Goal: Complete application form

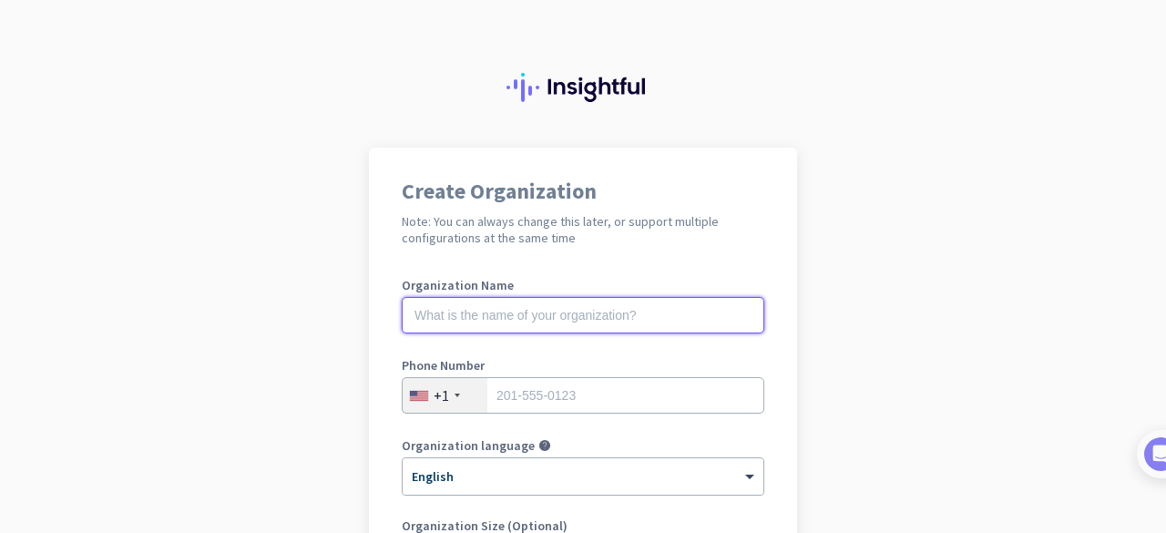
click at [673, 314] on input "text" at bounding box center [583, 315] width 362 height 36
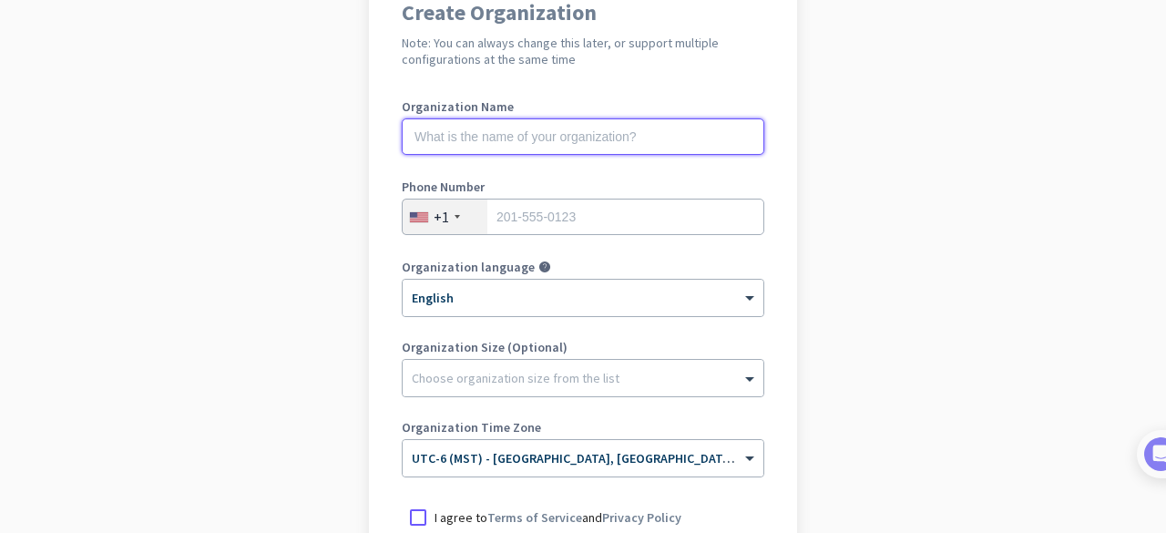
scroll to position [182, 0]
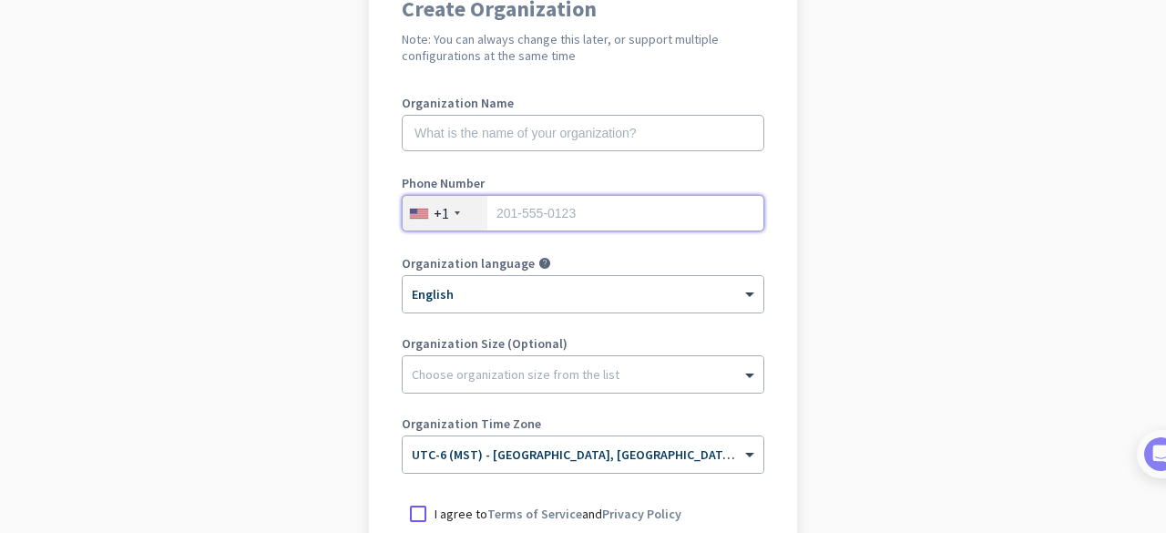
click at [711, 219] on input "tel" at bounding box center [583, 213] width 362 height 36
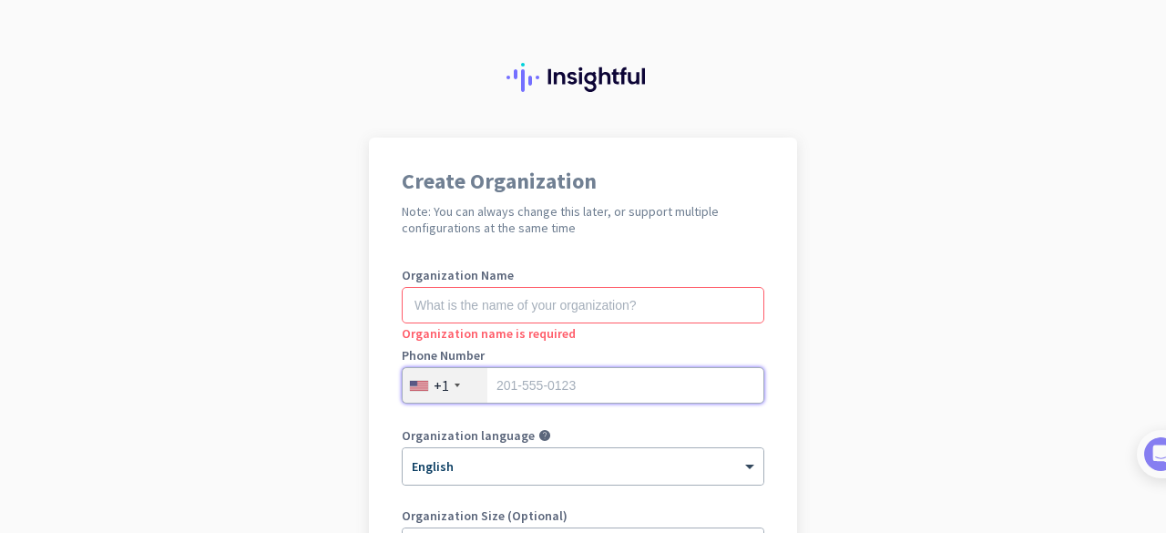
scroll to position [0, 0]
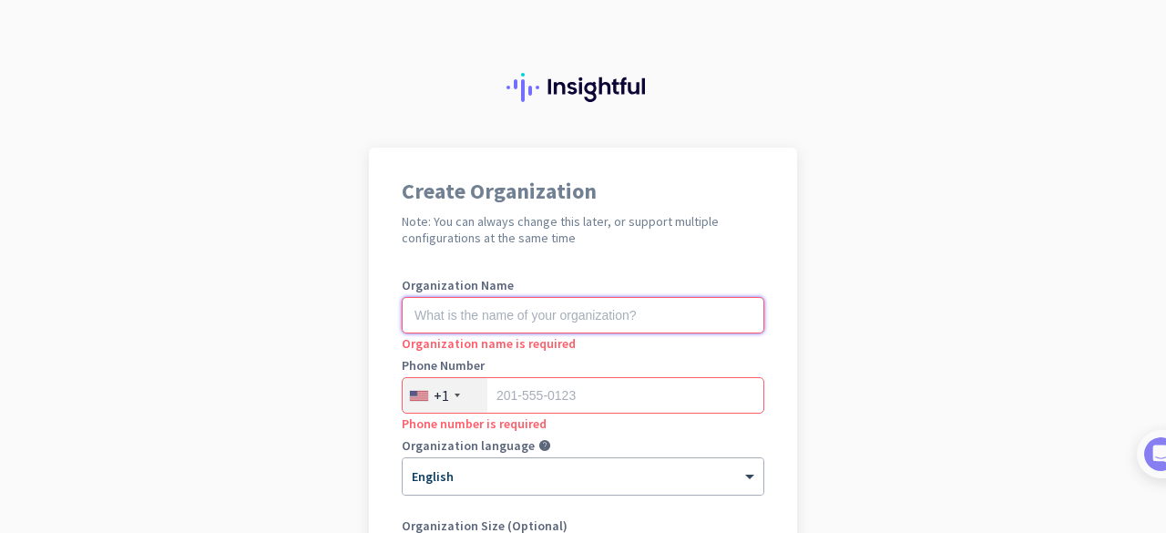
click at [642, 317] on input "text" at bounding box center [583, 315] width 362 height 36
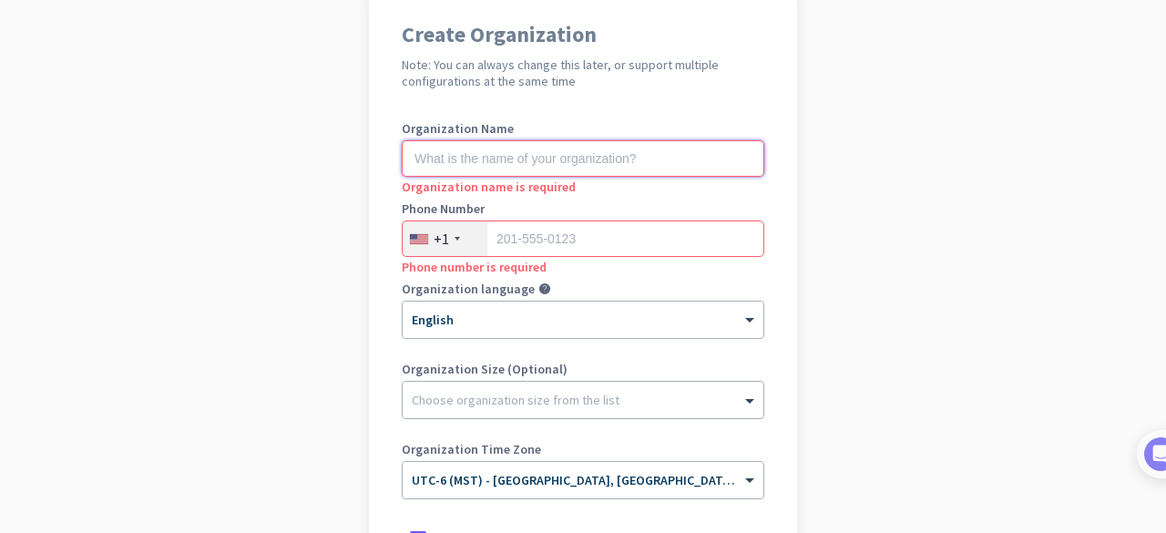
scroll to position [91, 0]
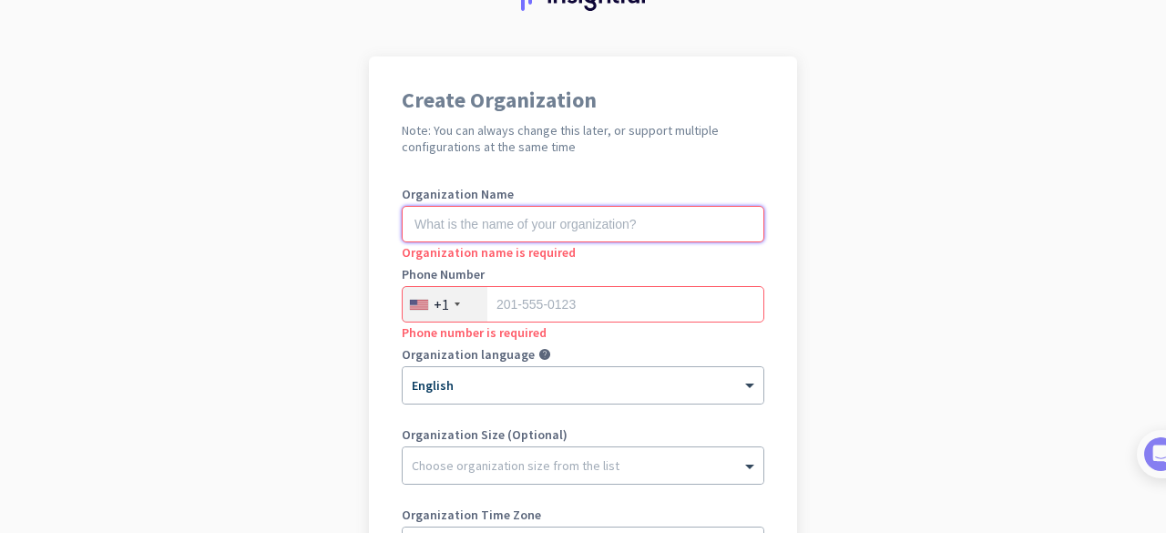
click at [670, 229] on input "text" at bounding box center [583, 224] width 362 height 36
click at [576, 223] on input "text" at bounding box center [583, 224] width 362 height 36
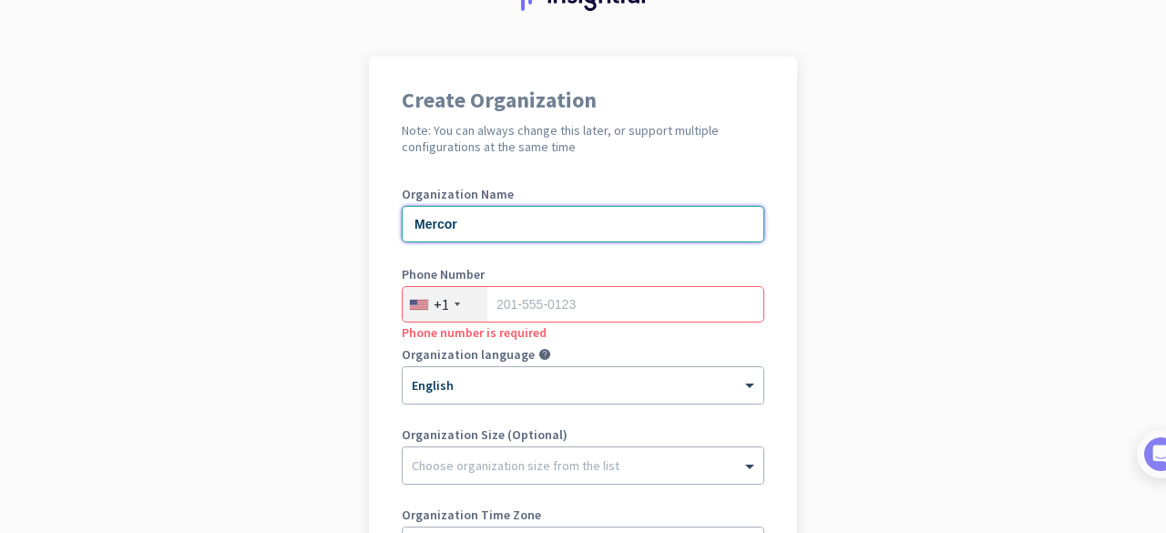
type input "Mercor"
click at [548, 299] on input "tel" at bounding box center [583, 304] width 362 height 36
click at [552, 309] on input "tel" at bounding box center [583, 304] width 362 height 36
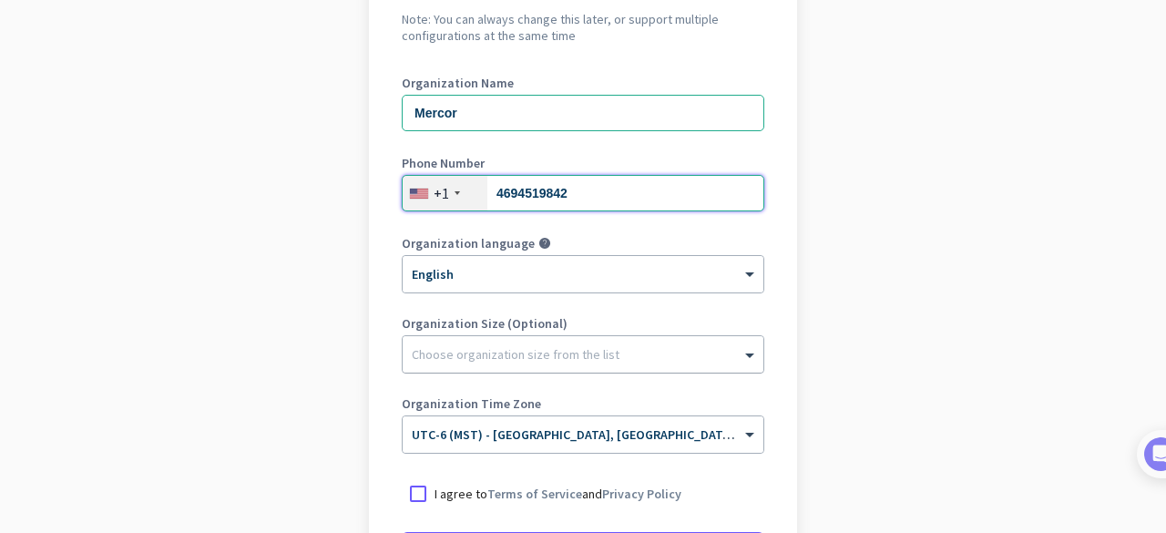
scroll to position [273, 0]
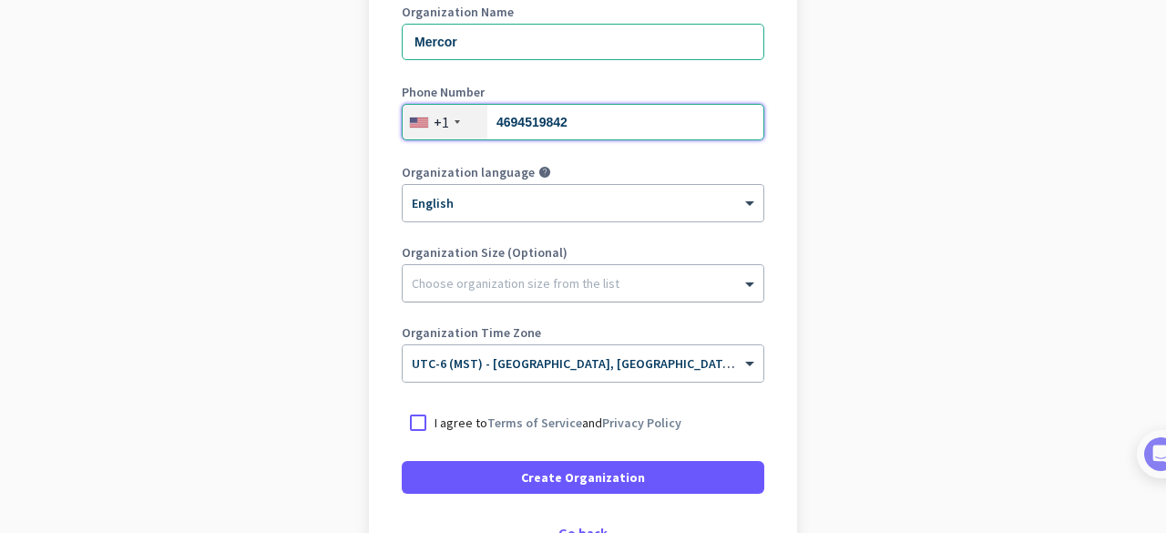
type input "4694519842"
click at [647, 300] on div "Choose organization size from the list" at bounding box center [583, 283] width 361 height 36
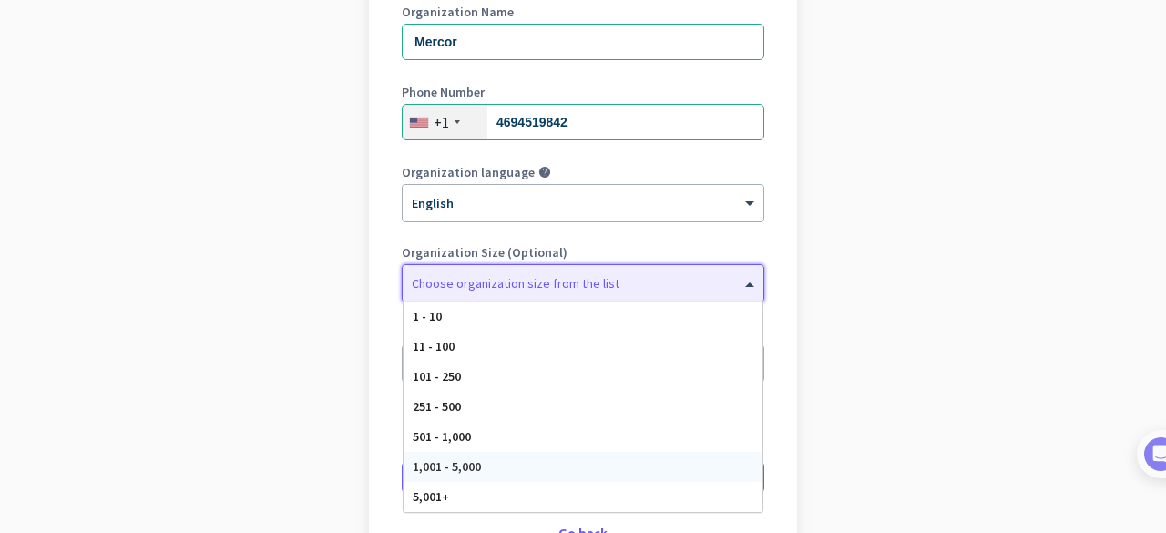
click at [531, 474] on div "1,001 - 5,000" at bounding box center [582, 467] width 359 height 30
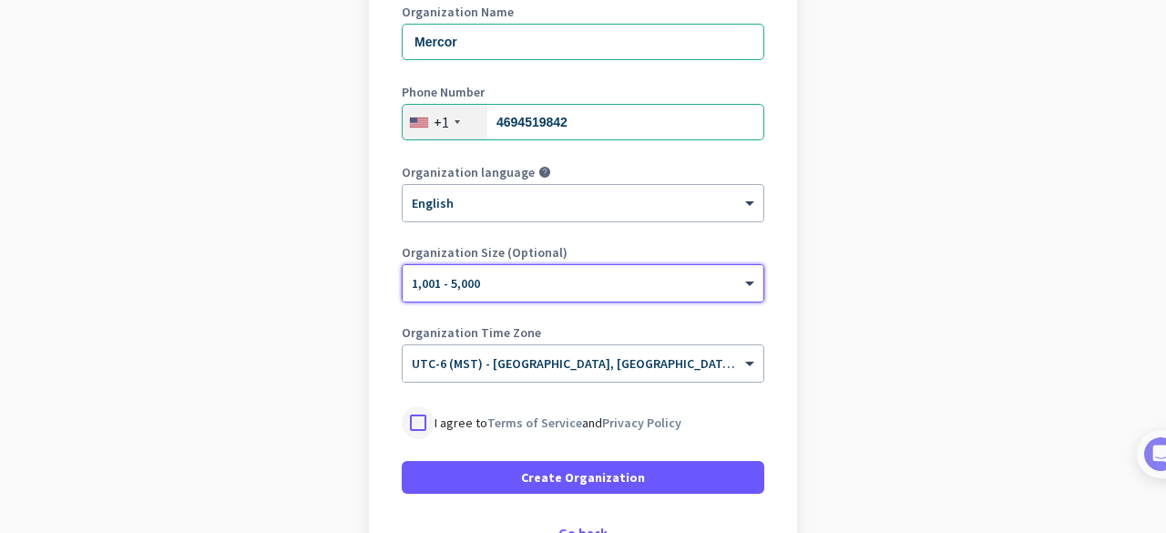
click at [423, 420] on div at bounding box center [418, 422] width 33 height 33
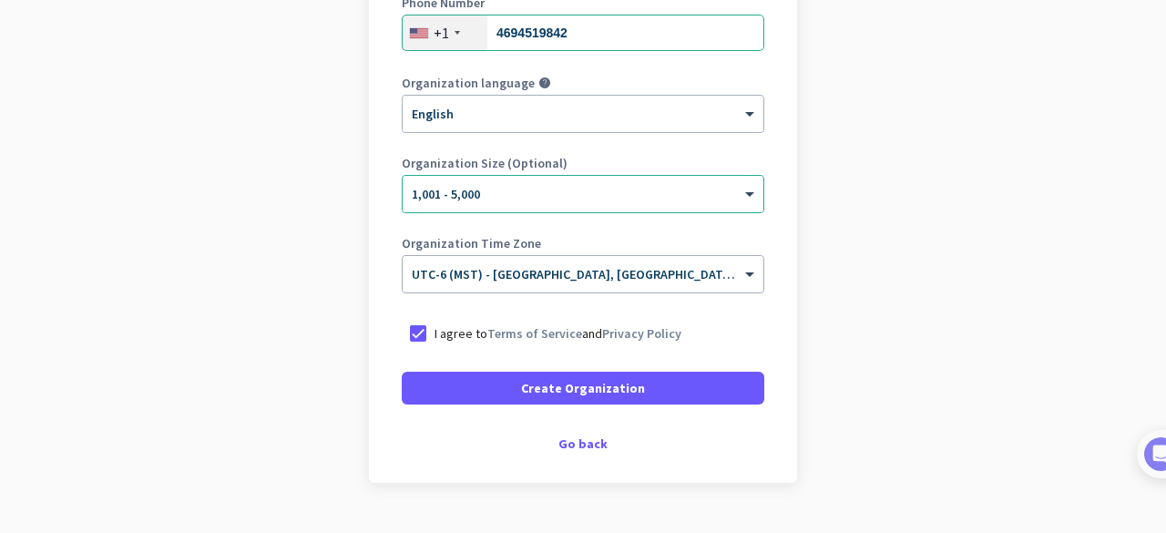
scroll to position [403, 0]
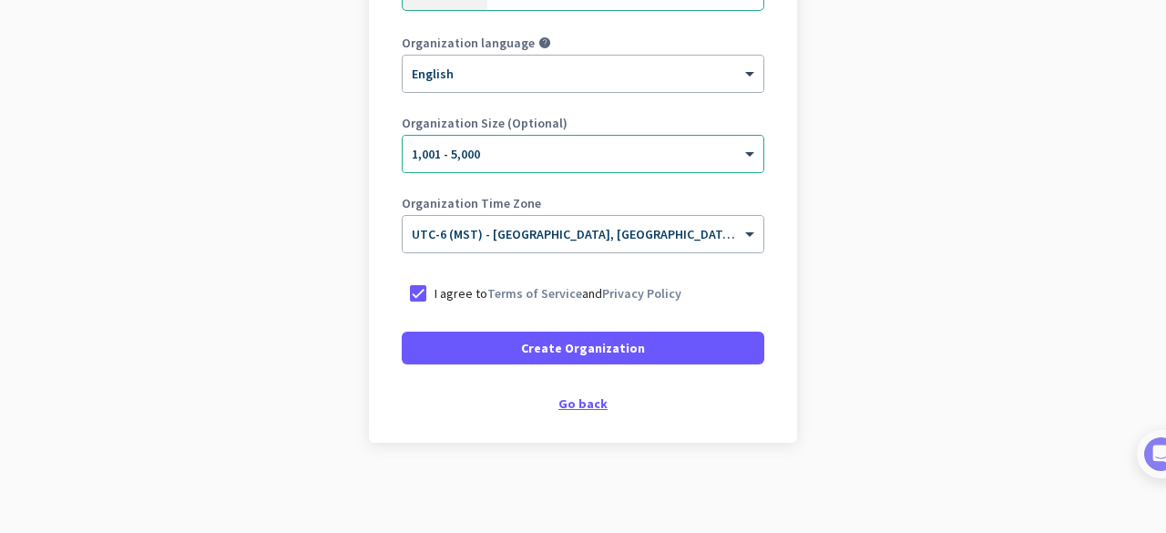
click at [563, 409] on div "Go back" at bounding box center [583, 403] width 362 height 13
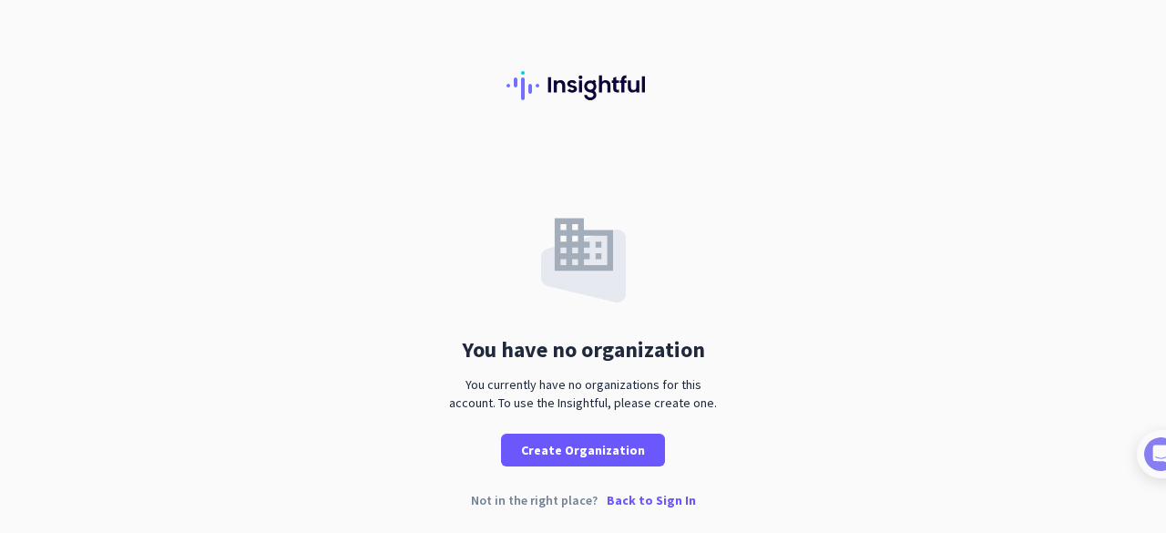
scroll to position [5, 0]
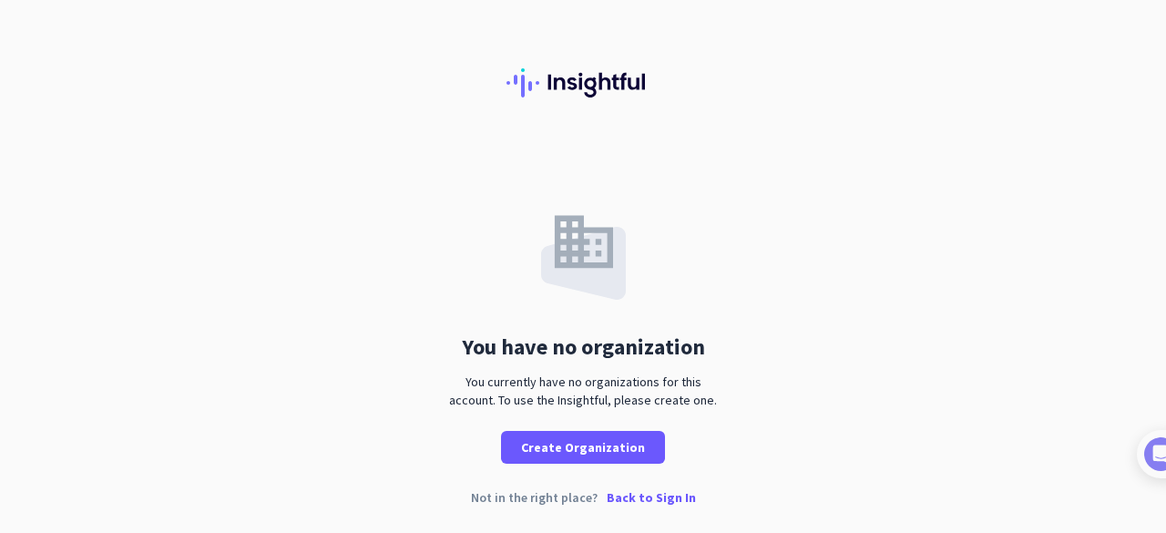
click at [671, 500] on p "Back to Sign In" at bounding box center [651, 497] width 89 height 13
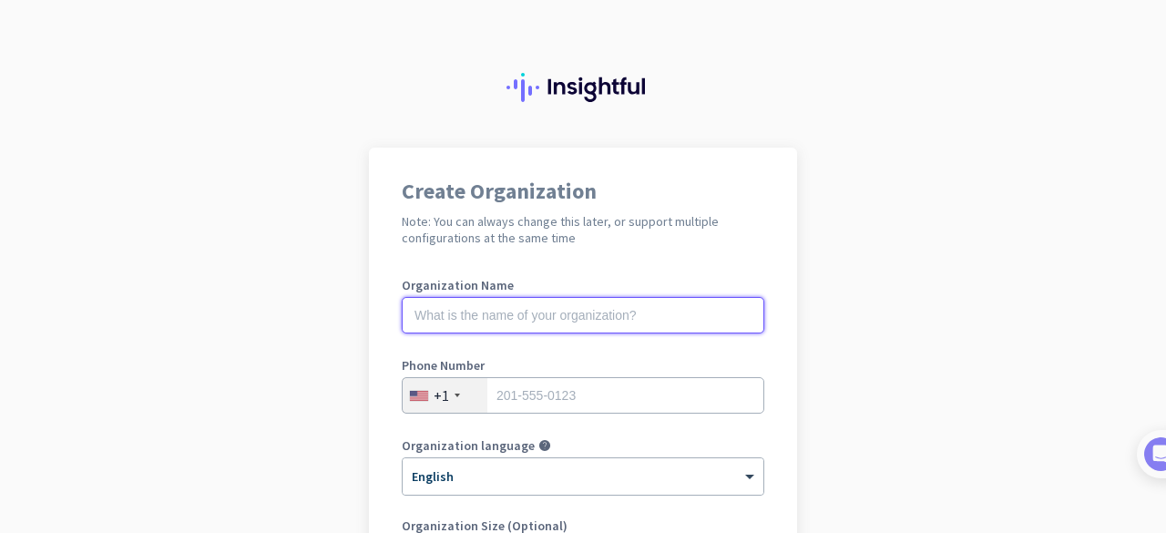
click at [586, 309] on input "text" at bounding box center [583, 315] width 362 height 36
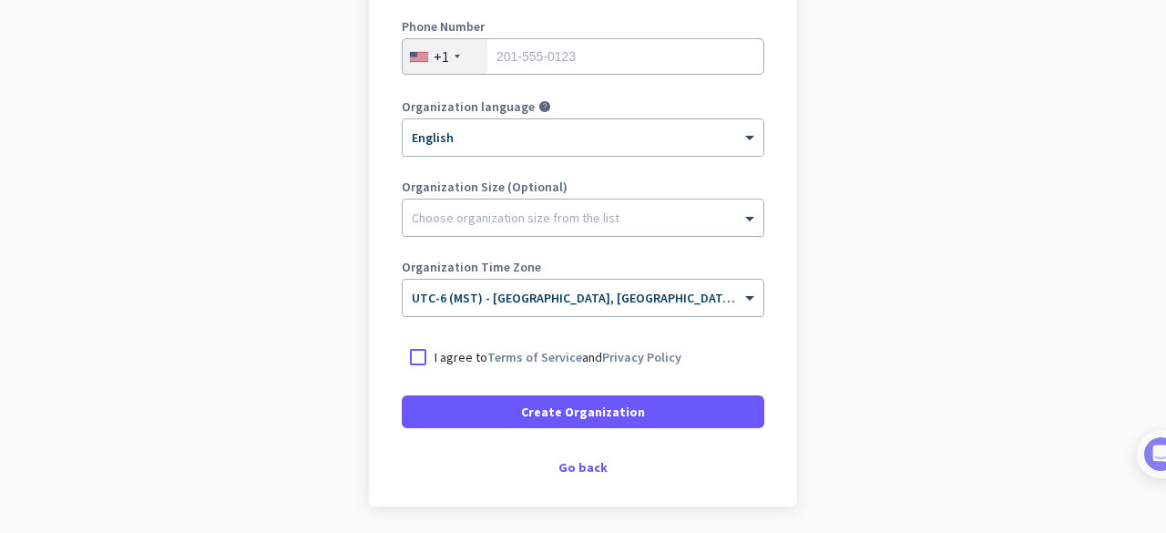
scroll to position [364, 0]
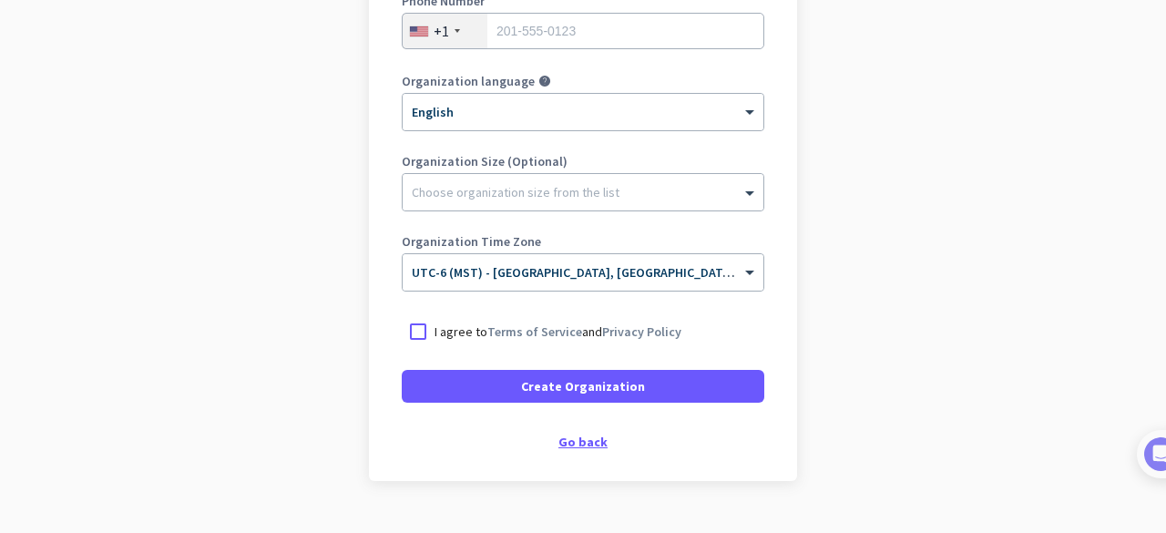
click at [585, 441] on div "Go back" at bounding box center [583, 441] width 362 height 13
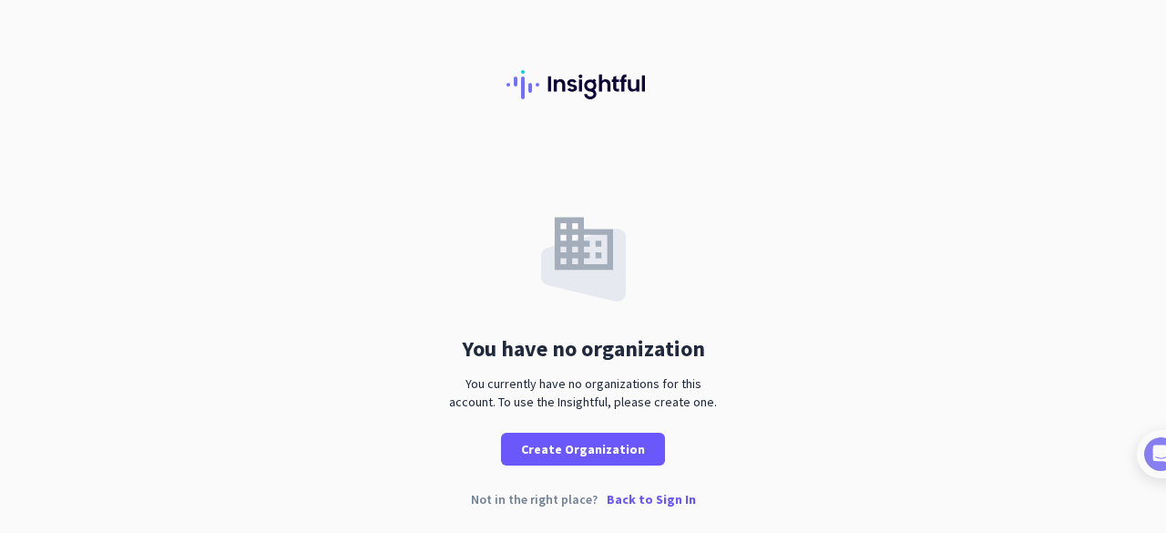
scroll to position [5, 0]
